Goal: Navigation & Orientation: Find specific page/section

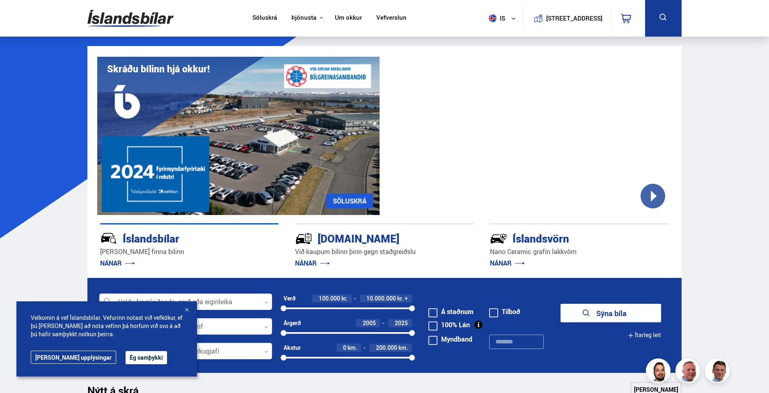
click at [264, 22] on link "Söluskrá" at bounding box center [265, 18] width 25 height 9
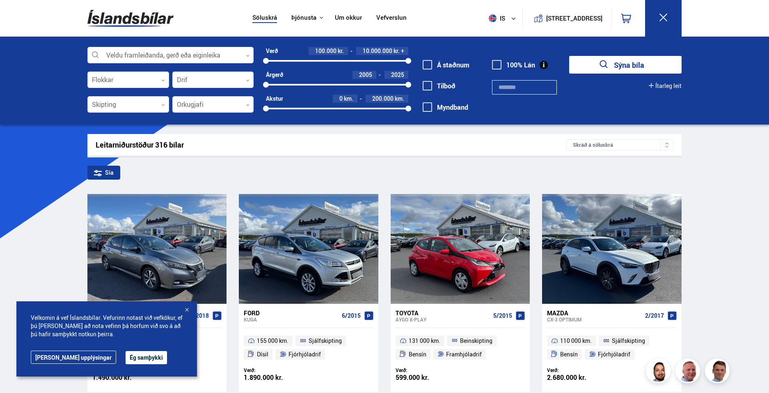
click at [349, 18] on link "Um okkur" at bounding box center [348, 18] width 27 height 9
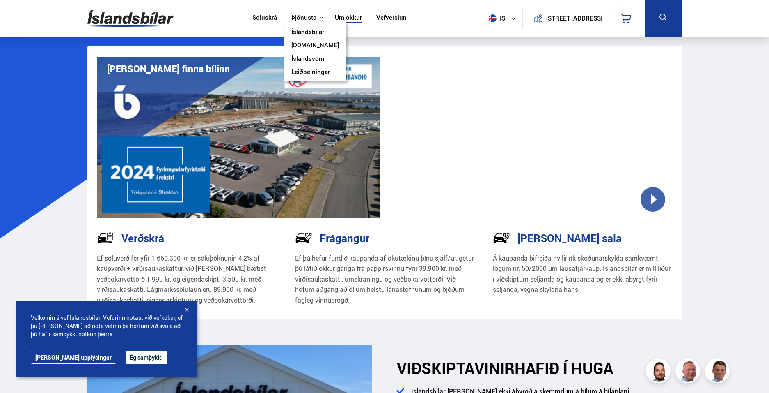
click at [309, 30] on link "Íslandsbílar" at bounding box center [308, 32] width 33 height 9
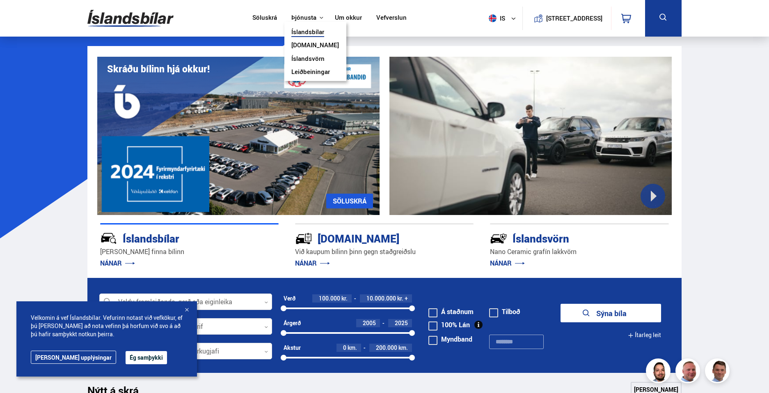
click at [308, 19] on button "Þjónusta" at bounding box center [304, 18] width 25 height 8
click at [311, 72] on link "Leiðbeiningar" at bounding box center [311, 72] width 39 height 9
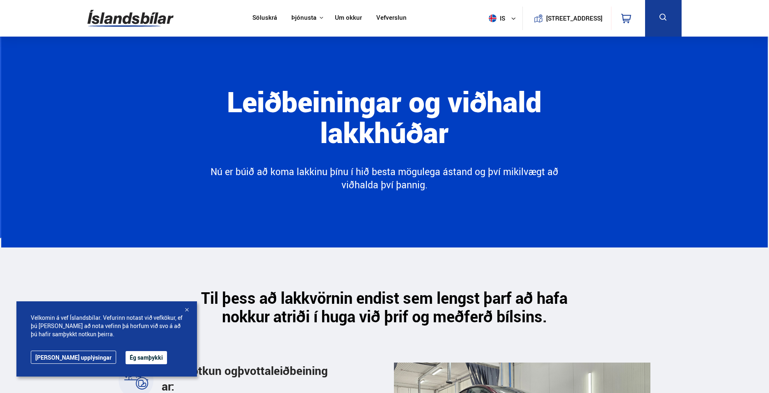
click at [345, 21] on link "Um okkur" at bounding box center [348, 18] width 27 height 9
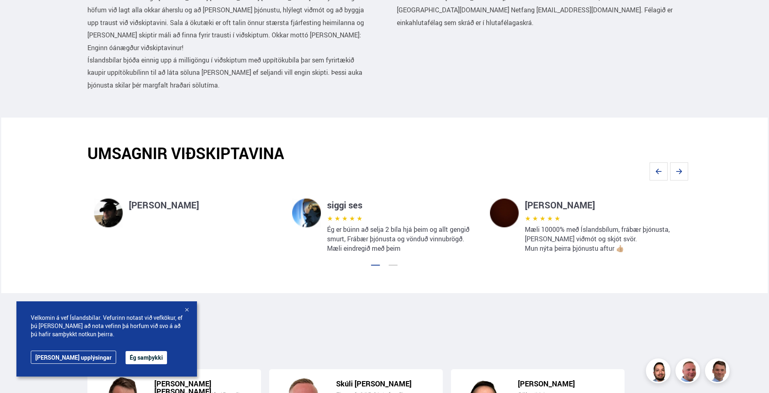
scroll to position [534, 0]
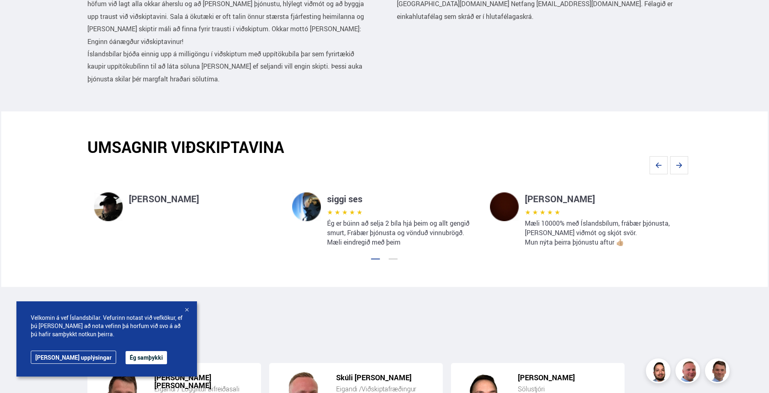
click at [186, 310] on div at bounding box center [187, 310] width 8 height 8
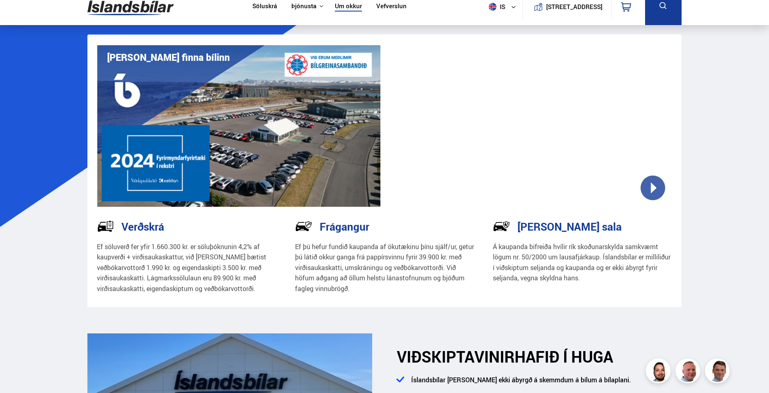
scroll to position [0, 0]
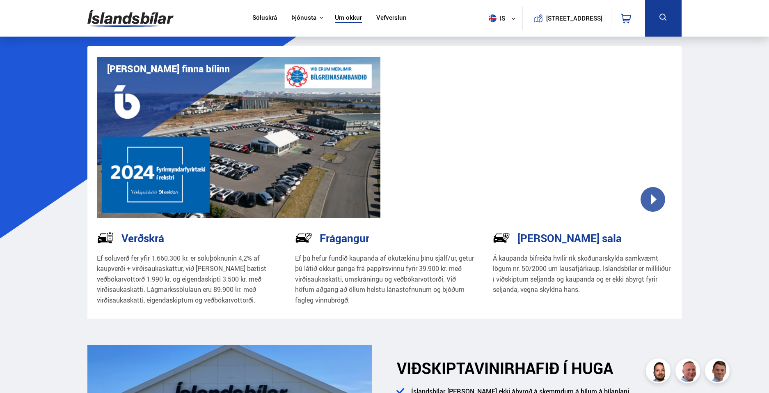
click at [273, 18] on link "Söluskrá" at bounding box center [265, 18] width 25 height 9
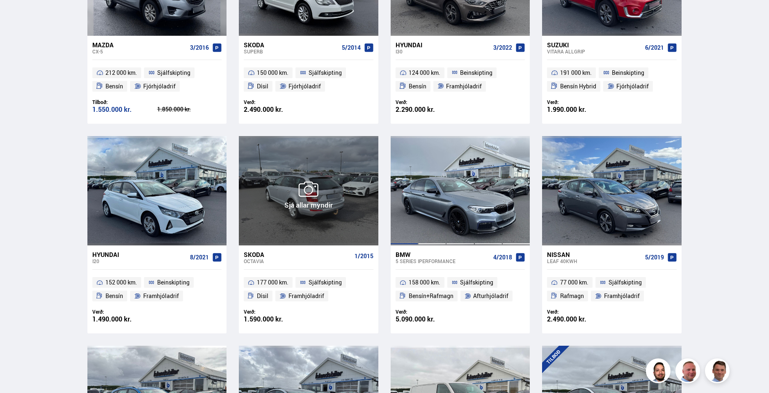
scroll to position [575, 0]
